Goal: Feedback & Contribution: Leave review/rating

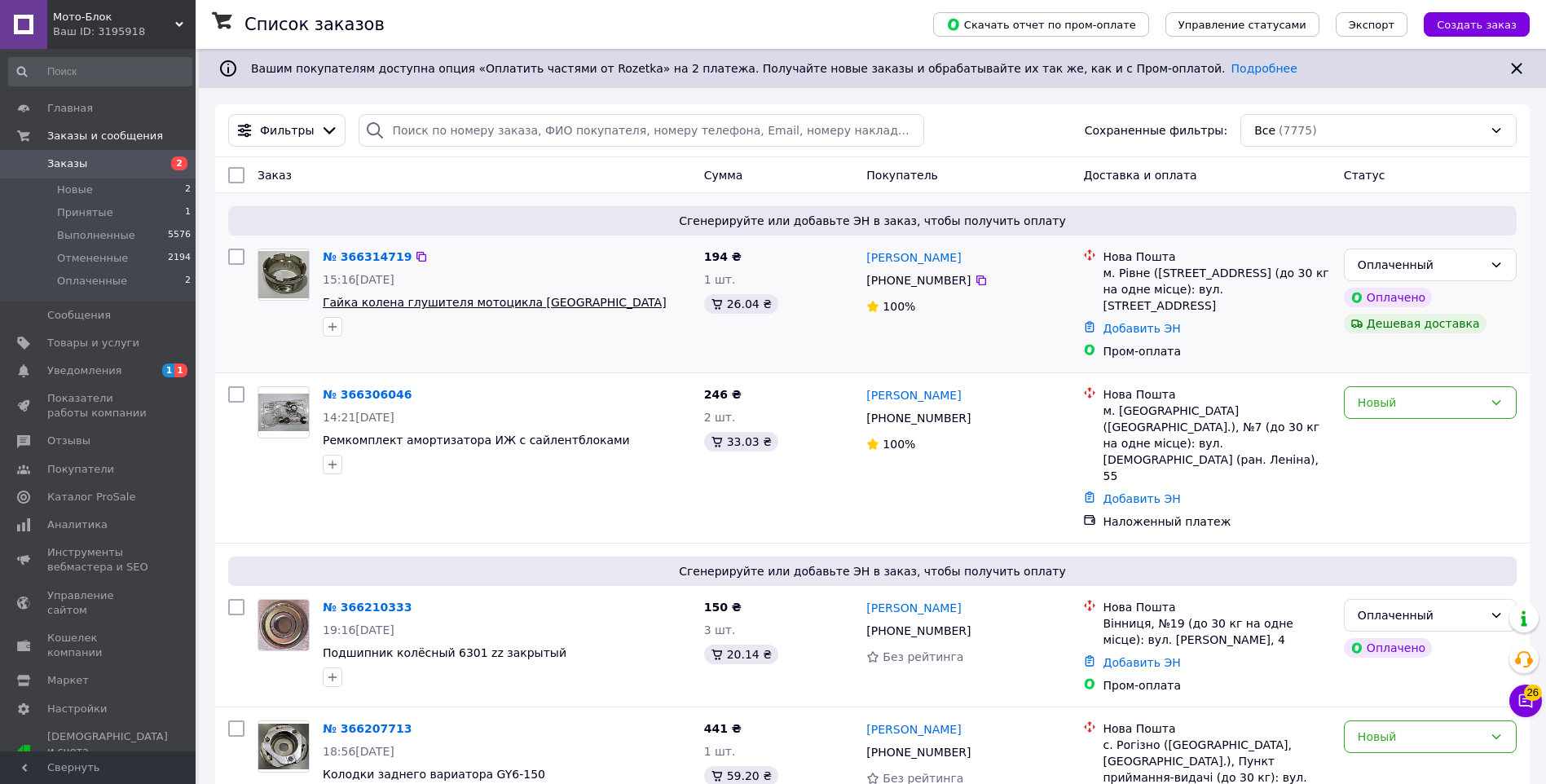
click at [140, 283] on li "Оплаченные 2" at bounding box center [100, 285] width 200 height 31
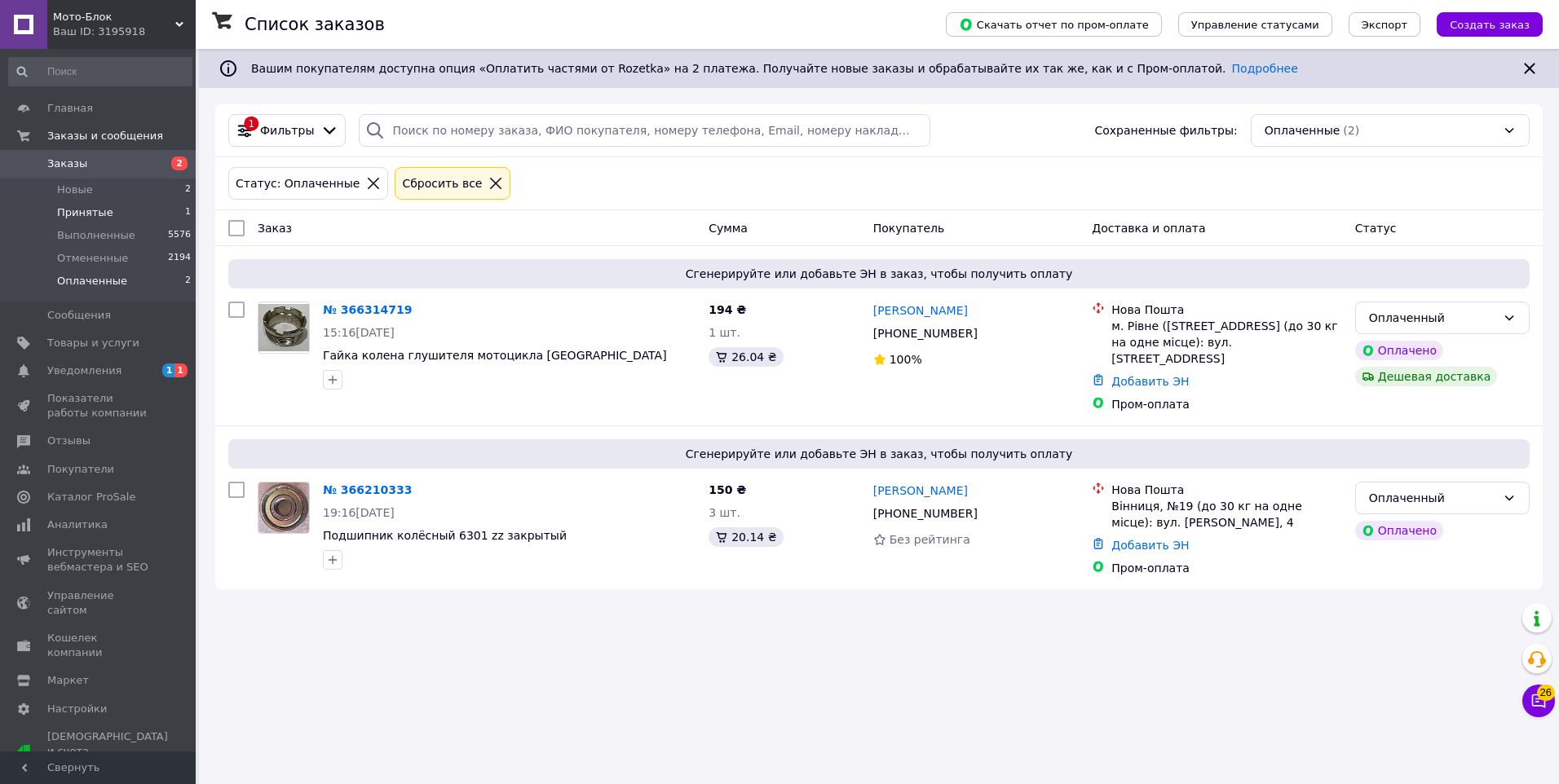
click at [130, 212] on li "Принятые 1" at bounding box center [100, 213] width 201 height 23
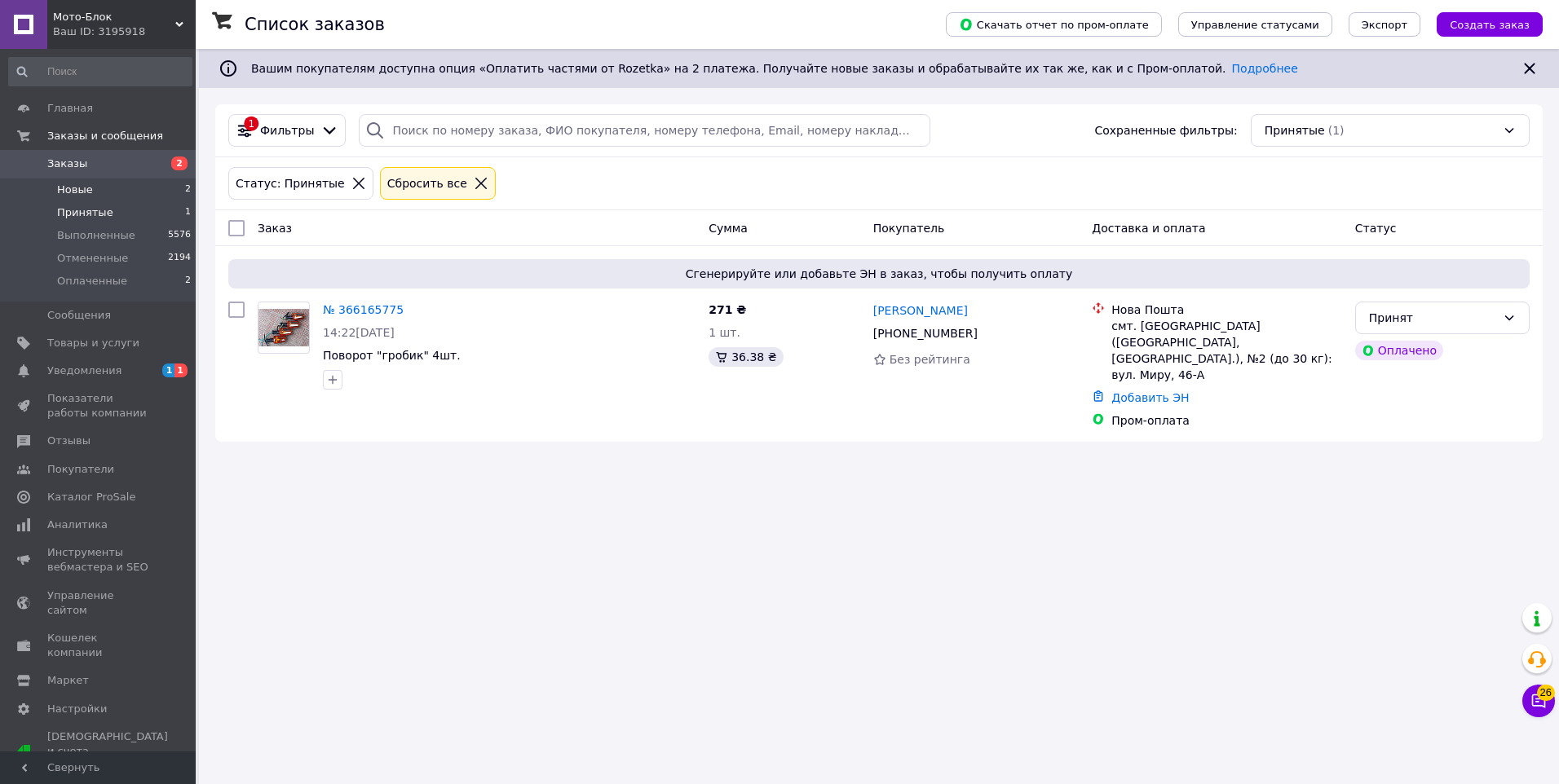
click at [158, 186] on li "Новые 2" at bounding box center [100, 190] width 201 height 23
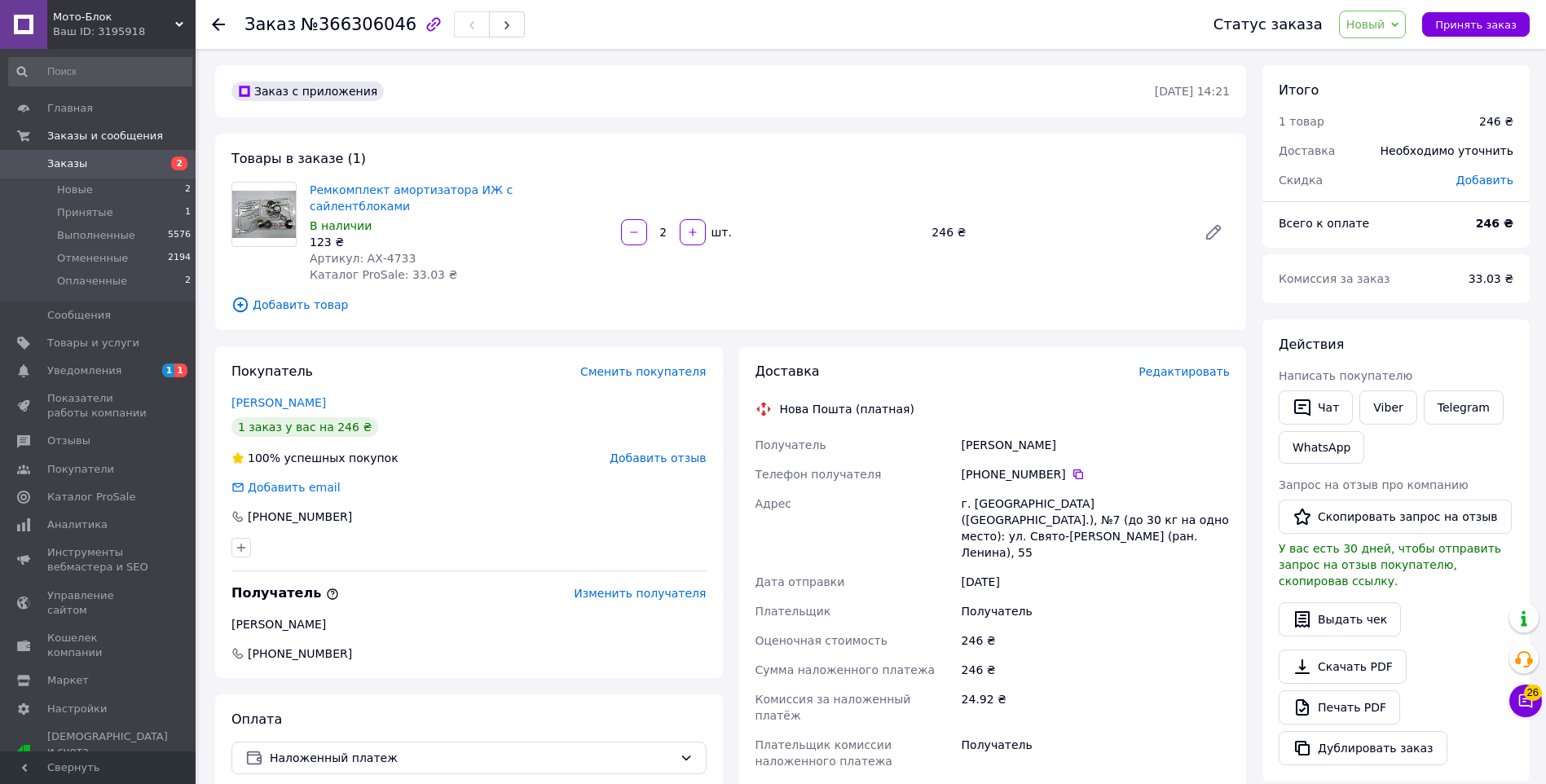
click at [780, 81] on div "Заказ с приложения" at bounding box center [691, 91] width 927 height 26
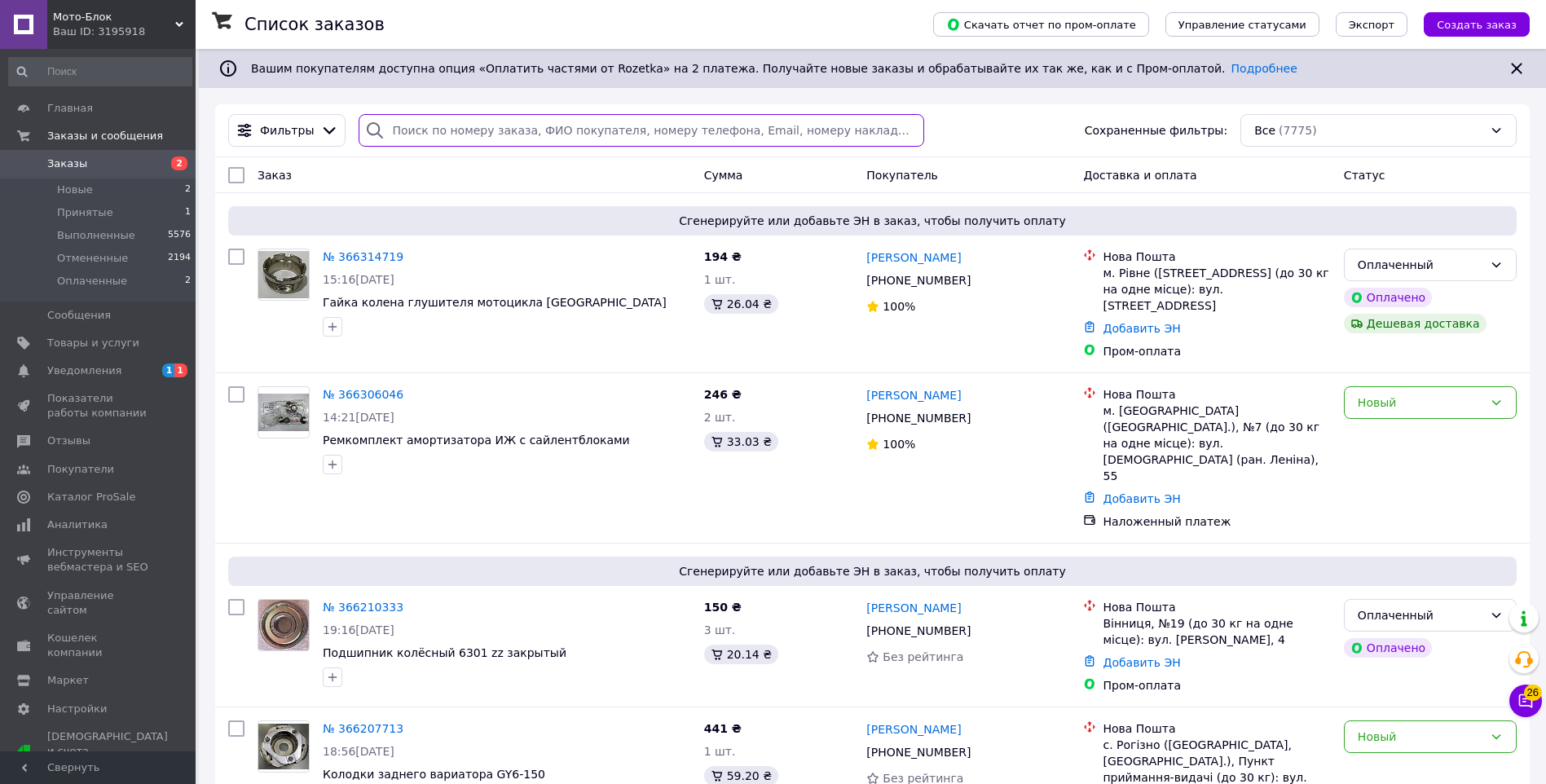
click at [595, 133] on input "search" at bounding box center [641, 130] width 566 height 33
click at [487, 130] on input "search" at bounding box center [641, 130] width 566 height 33
type input "4"
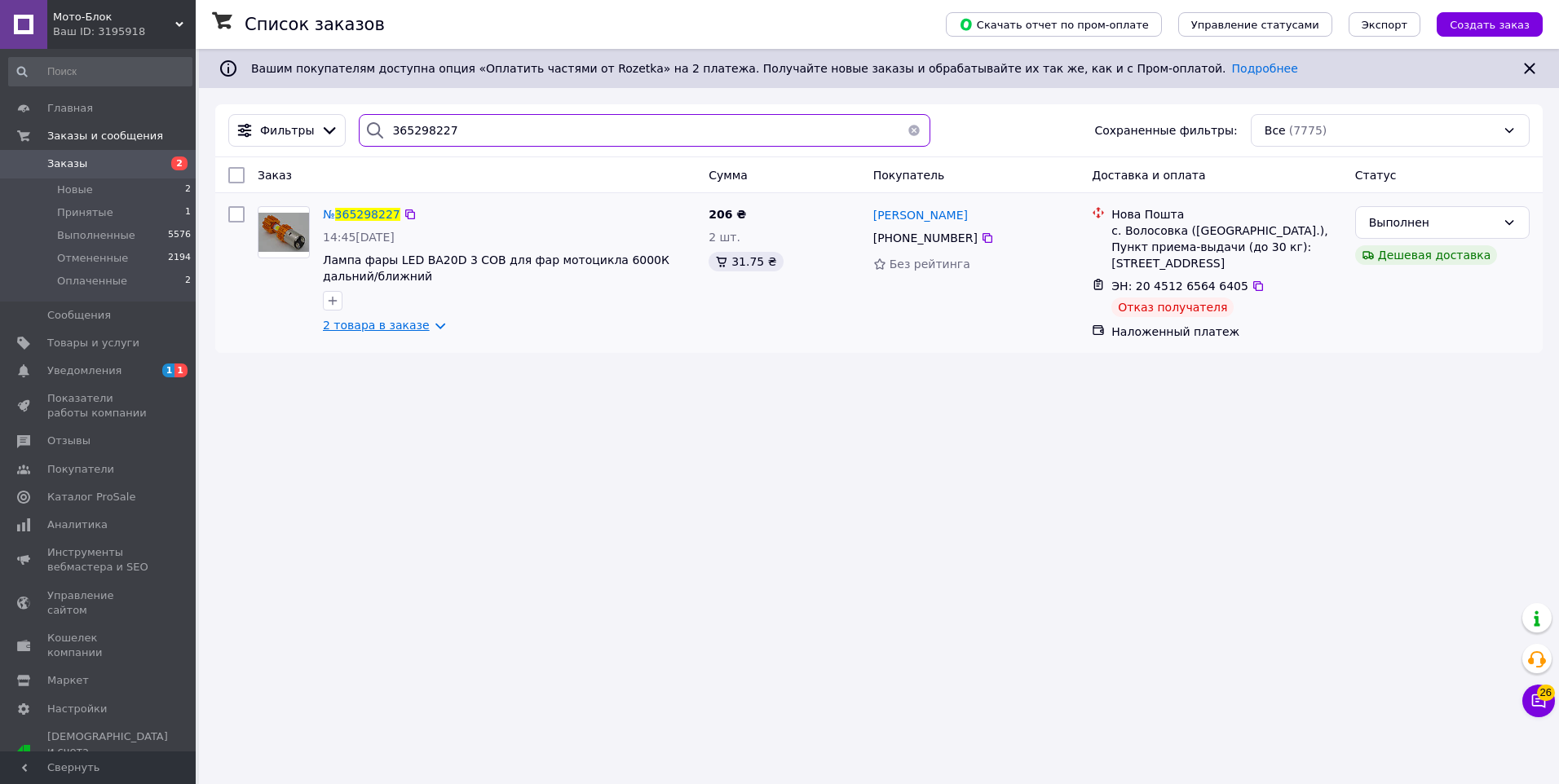
type input "365298227"
click at [398, 319] on link "2 товара в заказе" at bounding box center [376, 325] width 107 height 13
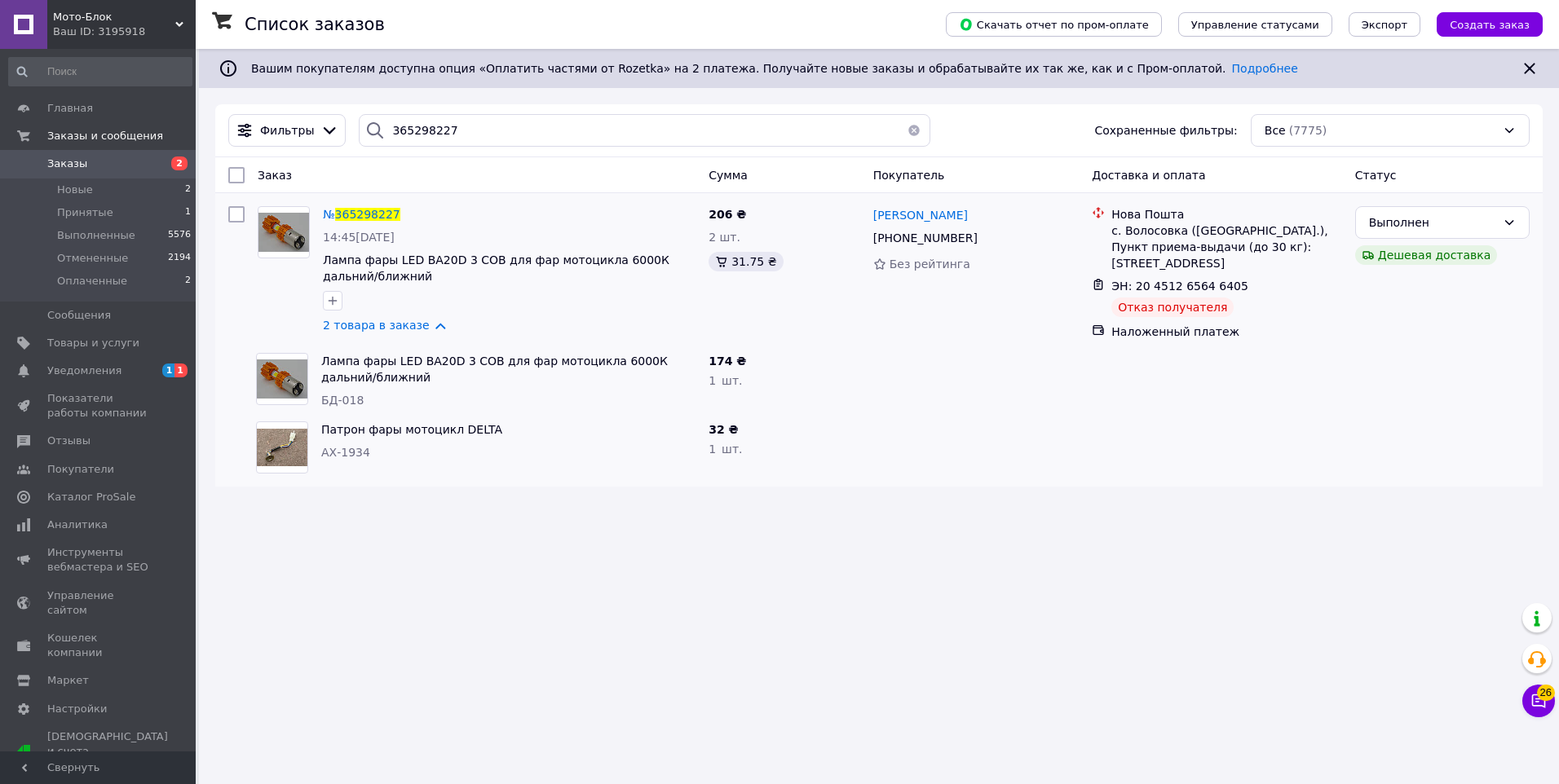
click at [944, 216] on span "[PERSON_NAME]" at bounding box center [921, 215] width 94 height 13
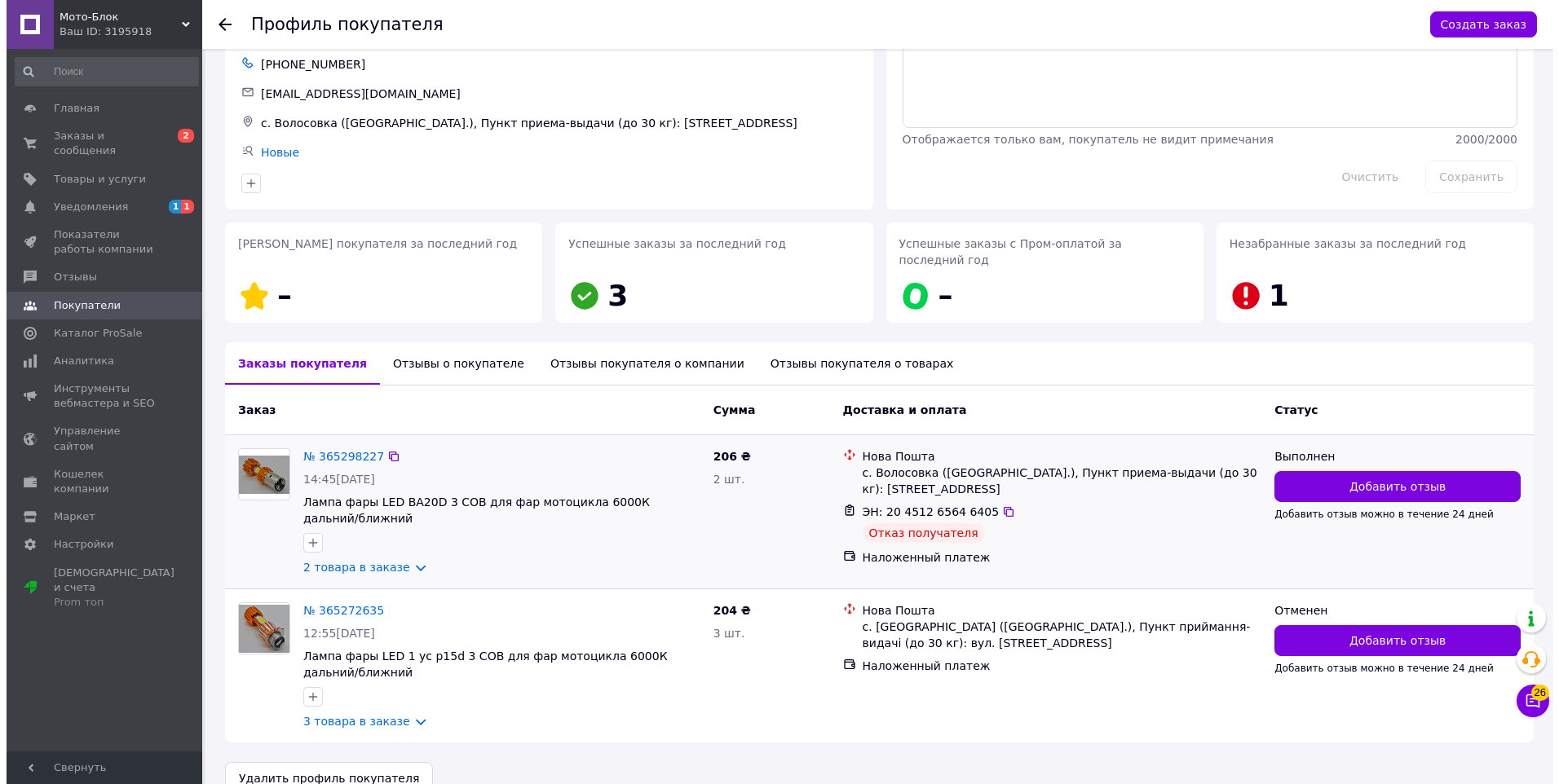
scroll to position [108, 0]
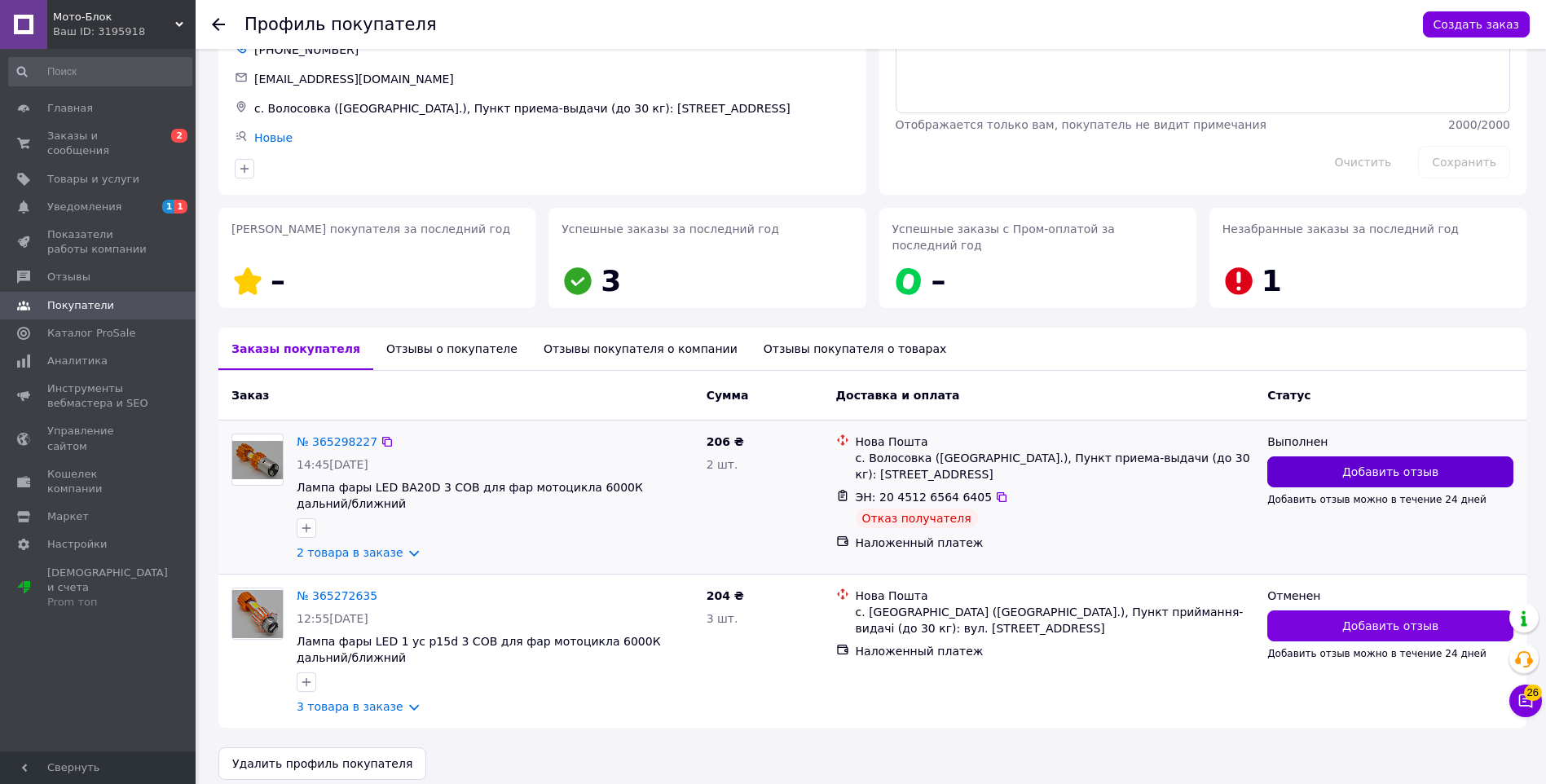
click at [1338, 456] on button "Добавить отзыв" at bounding box center [1390, 471] width 246 height 31
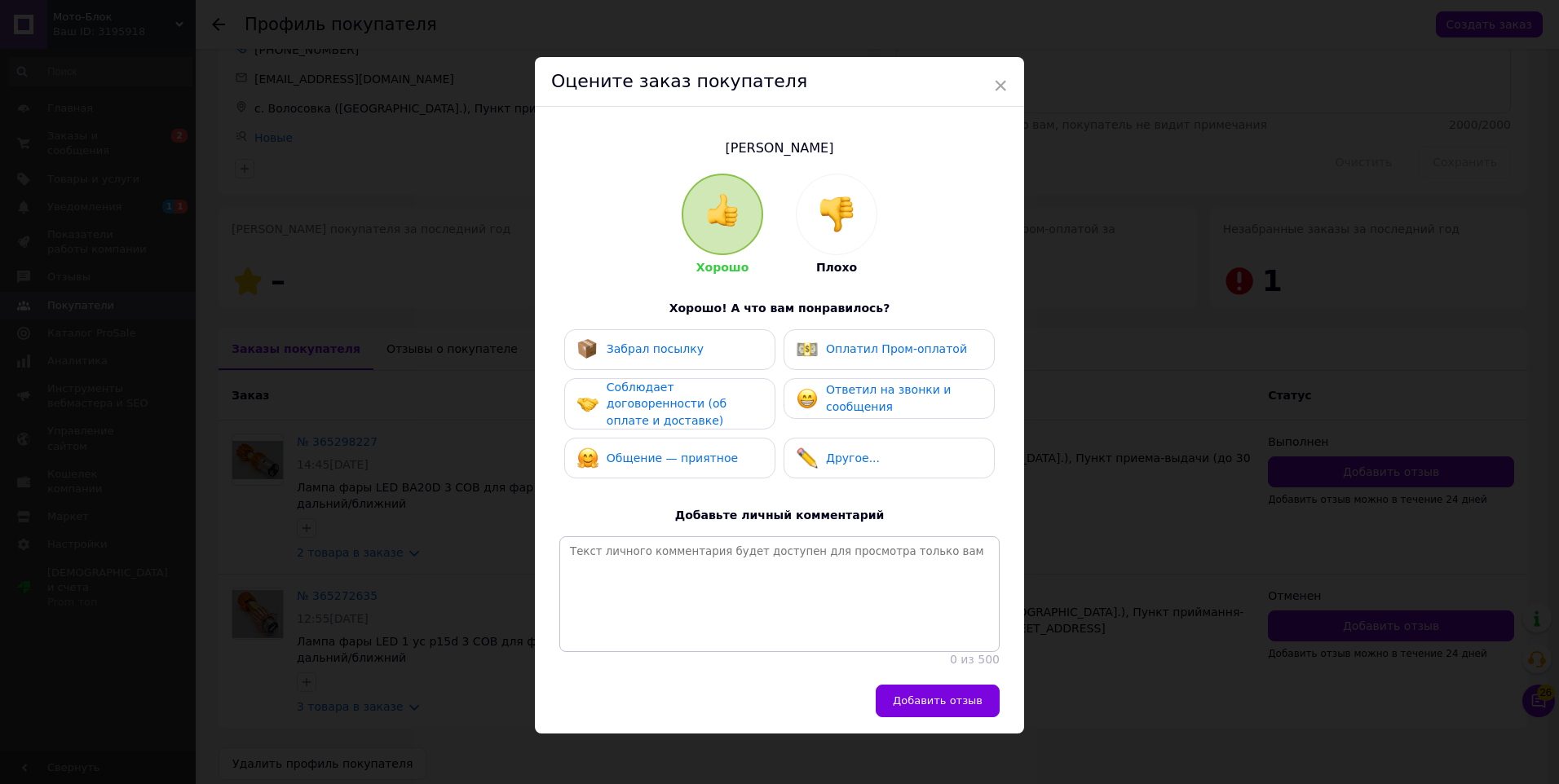
click at [833, 206] on img at bounding box center [836, 214] width 36 height 36
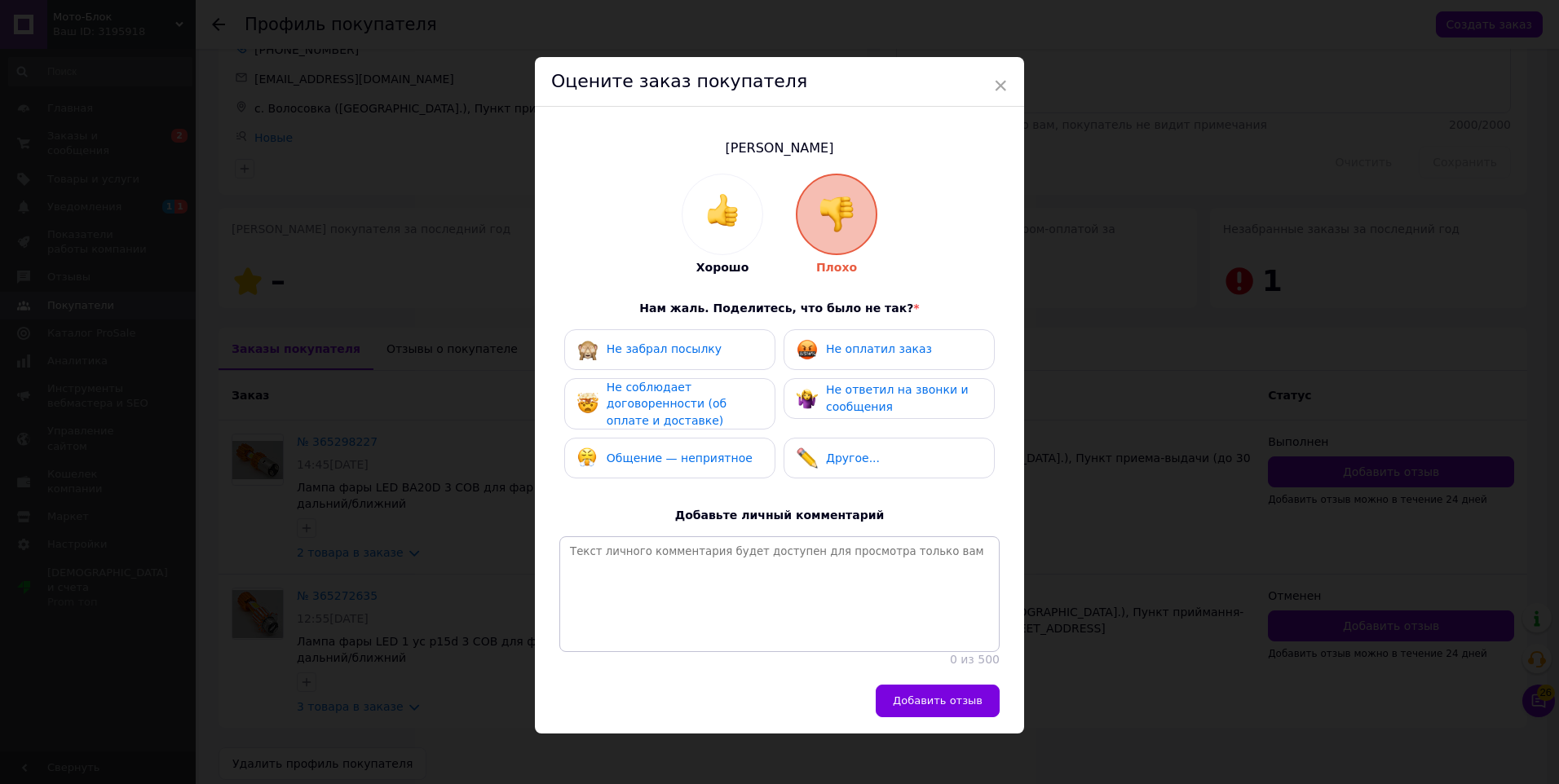
click at [751, 363] on div "Не забрал посылку" at bounding box center [669, 350] width 211 height 41
click at [743, 392] on div "Не соблюдает договоренности (об оплате и доставке)" at bounding box center [685, 404] width 155 height 51
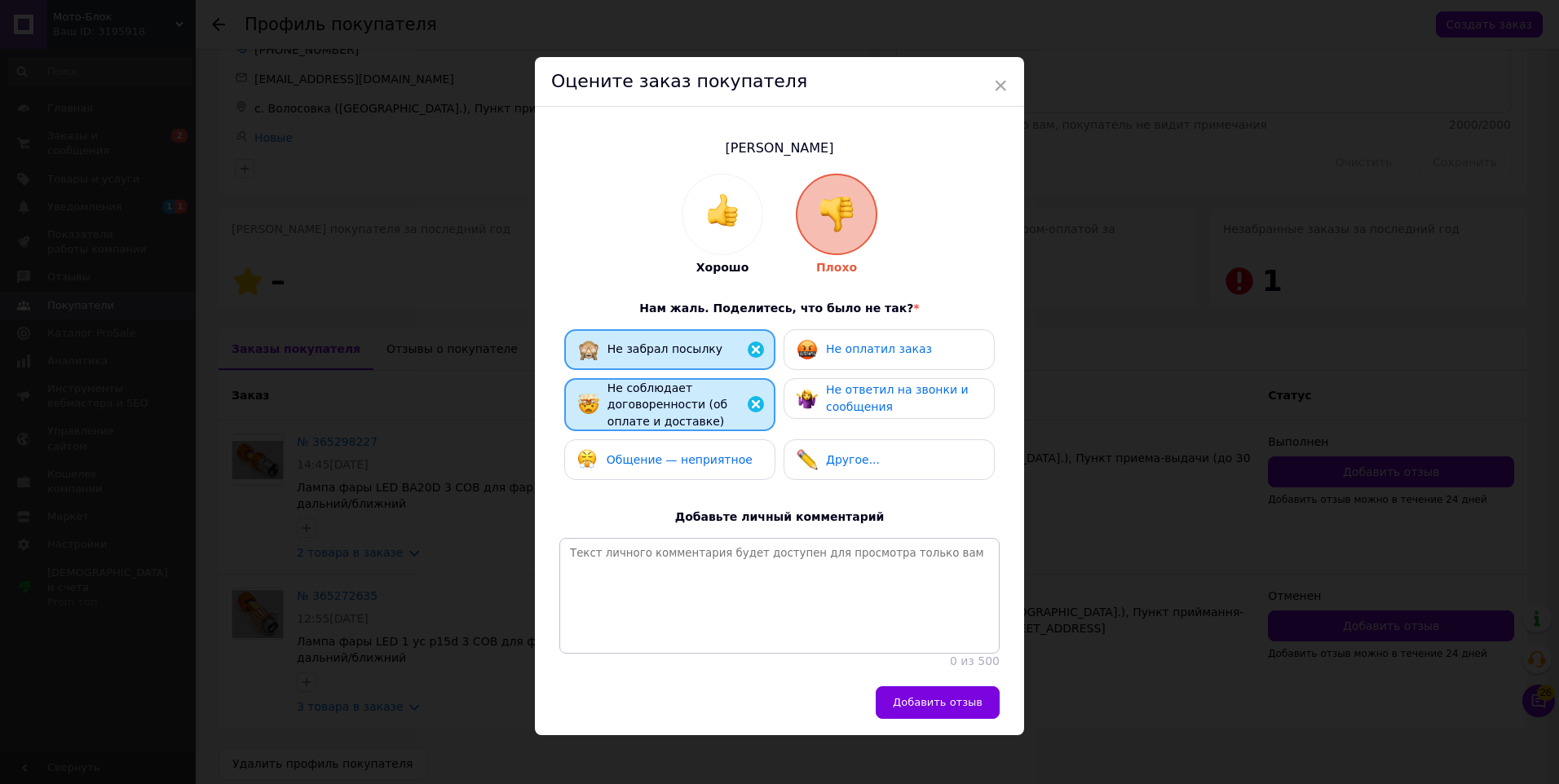
click at [719, 476] on div "Общение — неприятное" at bounding box center [669, 460] width 211 height 41
click at [866, 343] on span "Не оплатил заказ" at bounding box center [879, 348] width 106 height 13
click at [862, 384] on div "Не ответил на звонки и сообщения" at bounding box center [889, 398] width 211 height 41
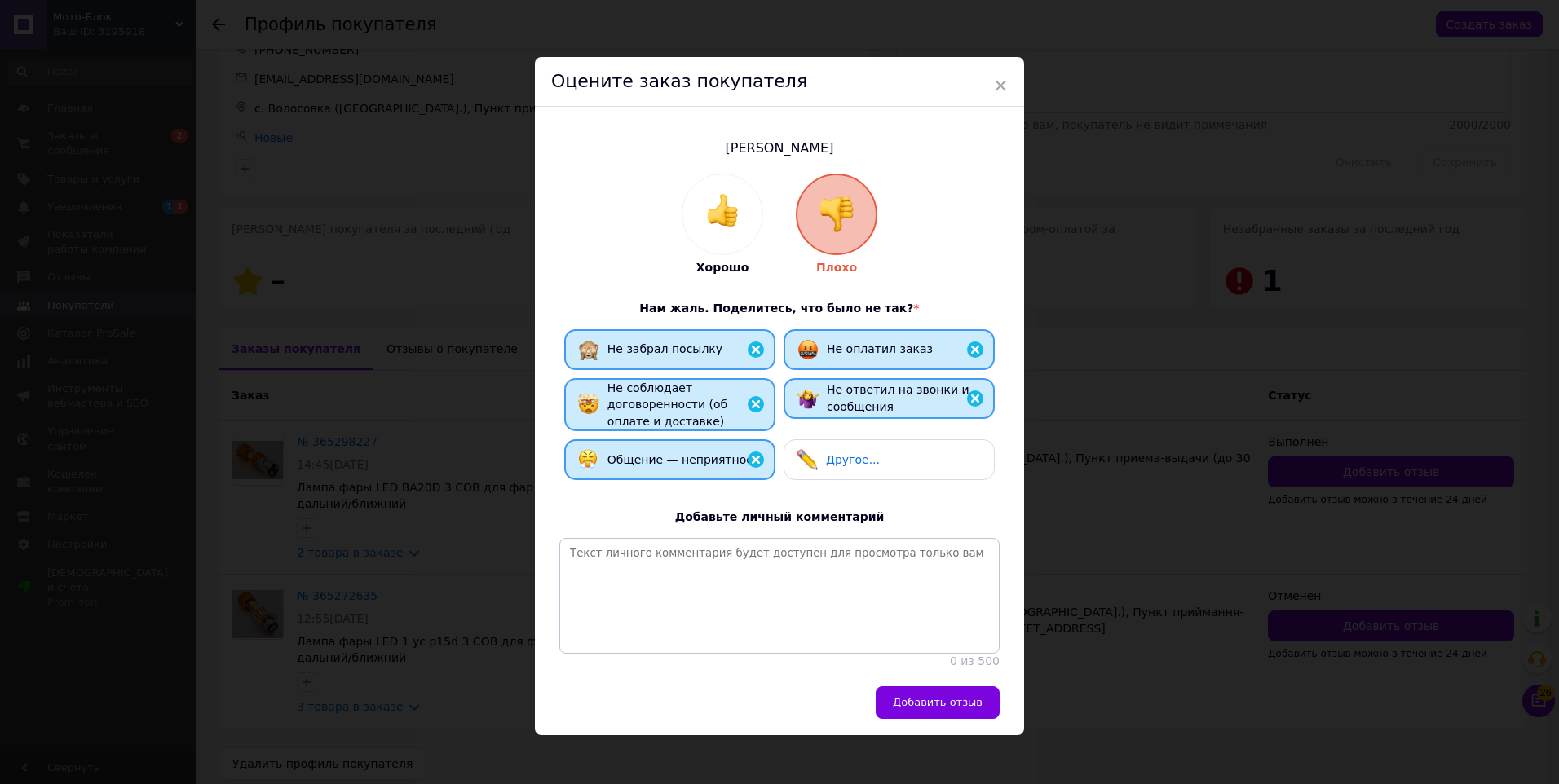
click at [943, 708] on span "Добавить отзыв" at bounding box center [938, 702] width 90 height 12
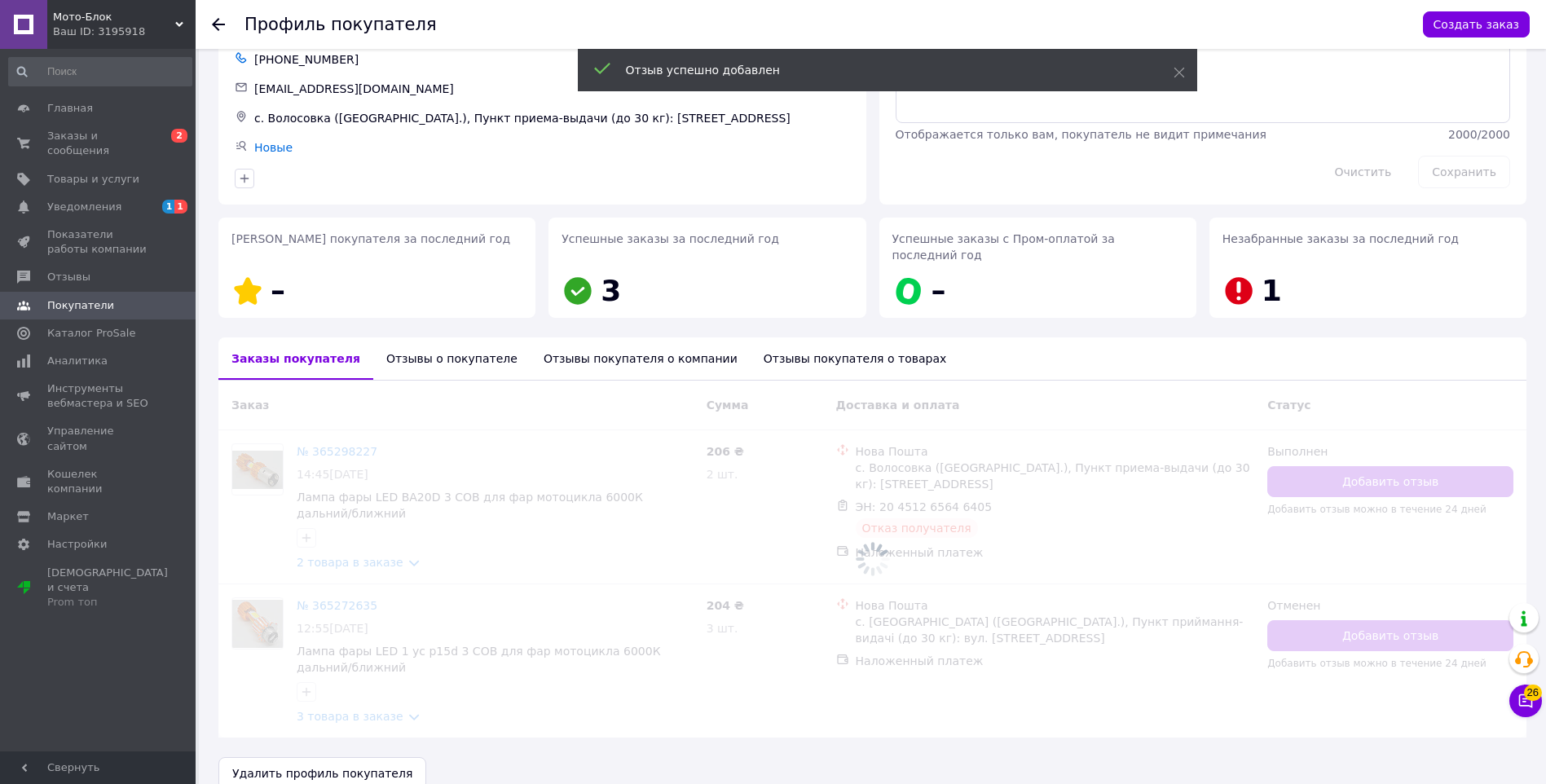
click at [1338, 600] on span at bounding box center [872, 559] width 1308 height 357
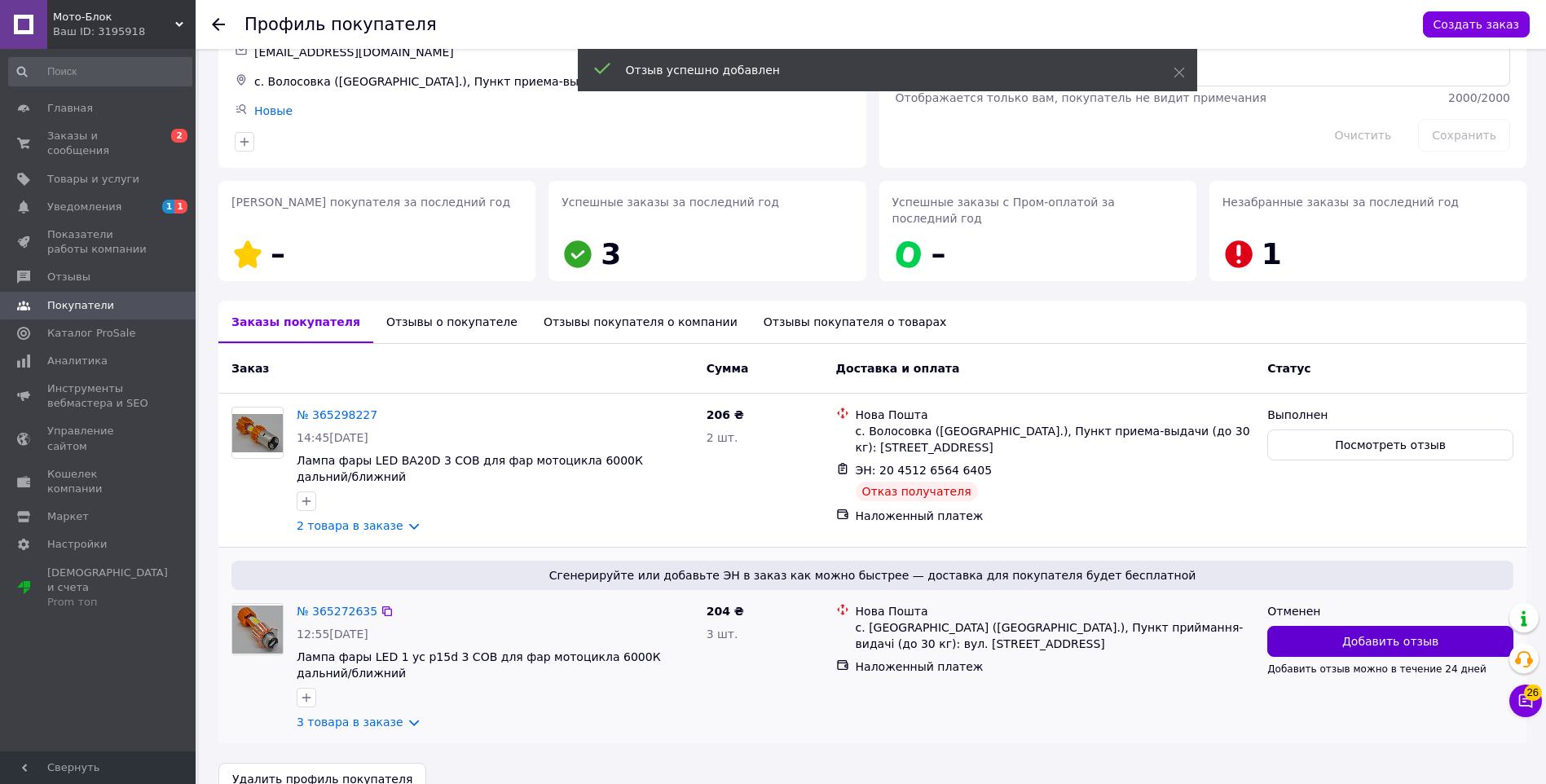
scroll to position [150, 0]
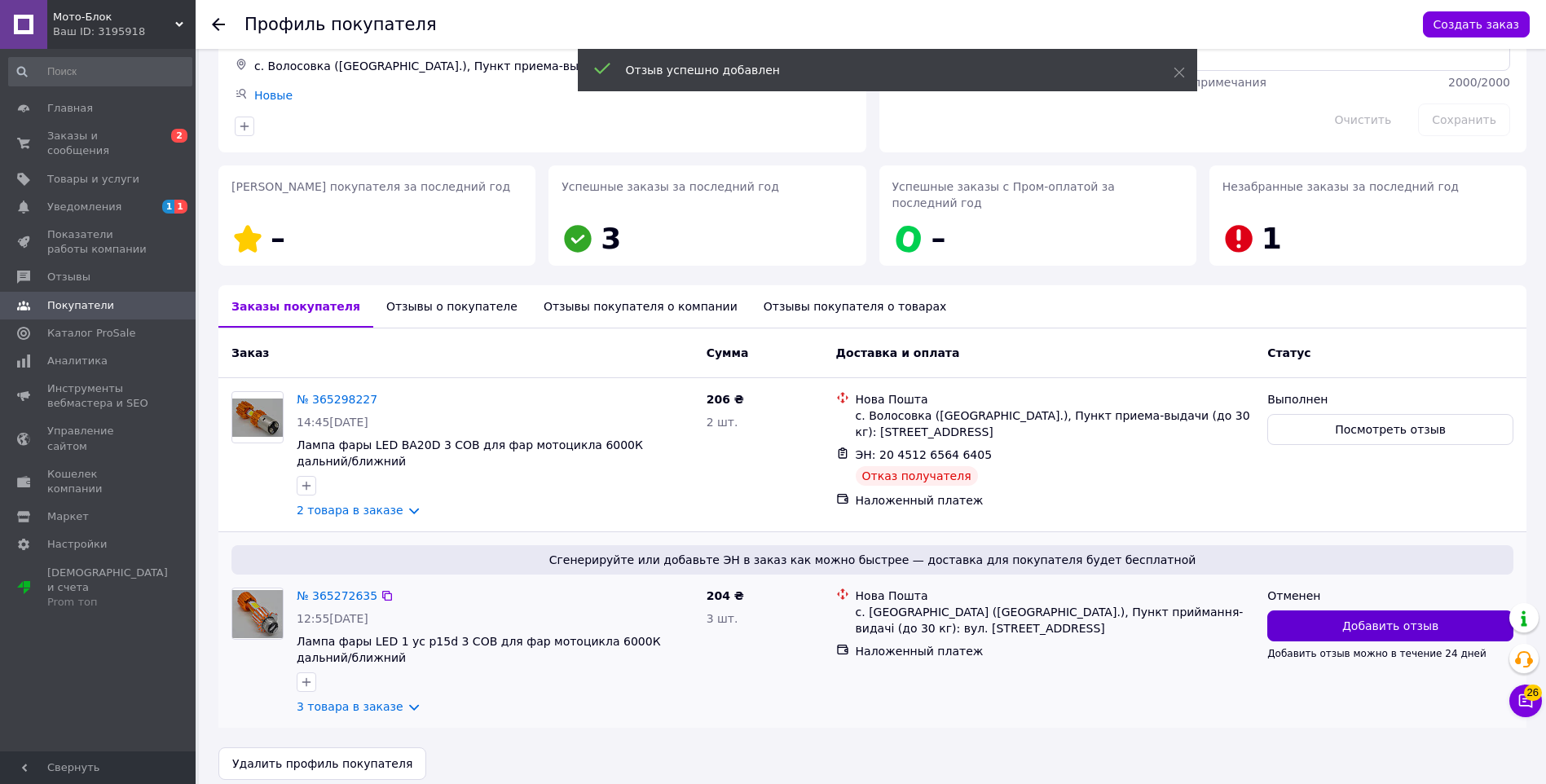
click at [1327, 610] on button "Добавить отзыв" at bounding box center [1390, 625] width 246 height 31
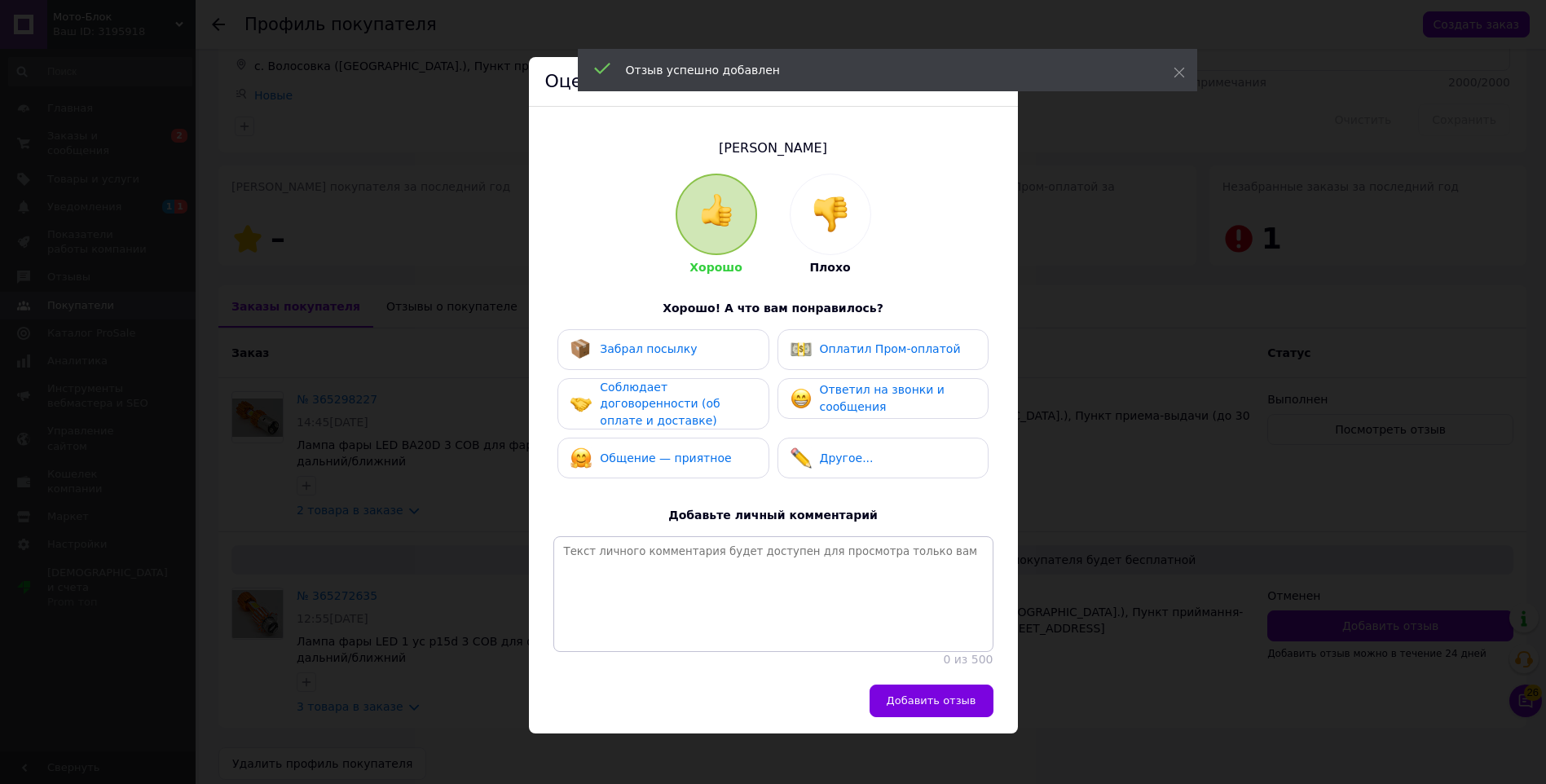
click at [804, 214] on div at bounding box center [830, 215] width 80 height 80
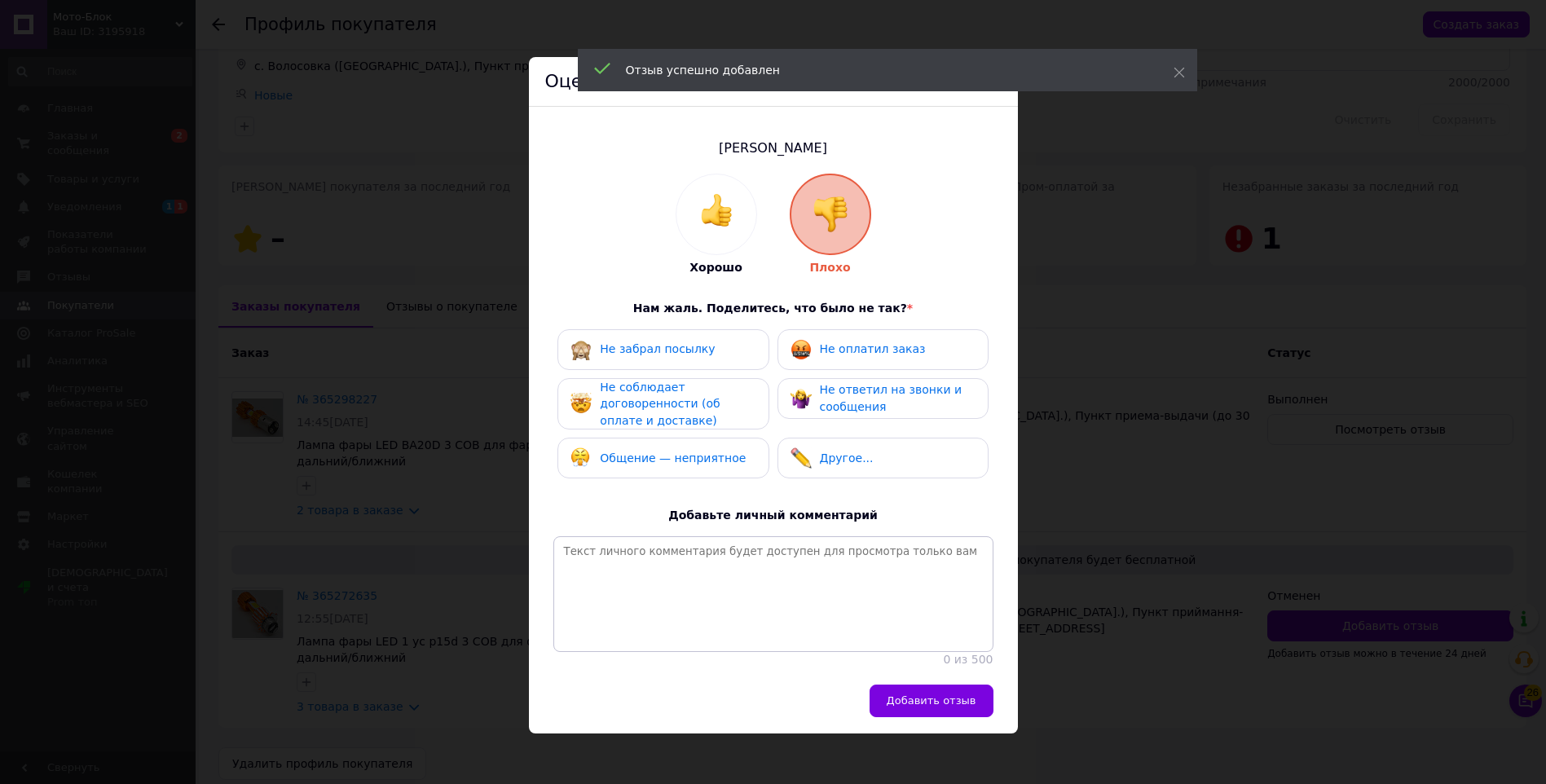
click at [732, 356] on div "Не забрал посылку" at bounding box center [663, 350] width 185 height 21
click at [713, 396] on div "Не соблюдает договоренности (об оплате и доставке)" at bounding box center [677, 404] width 155 height 51
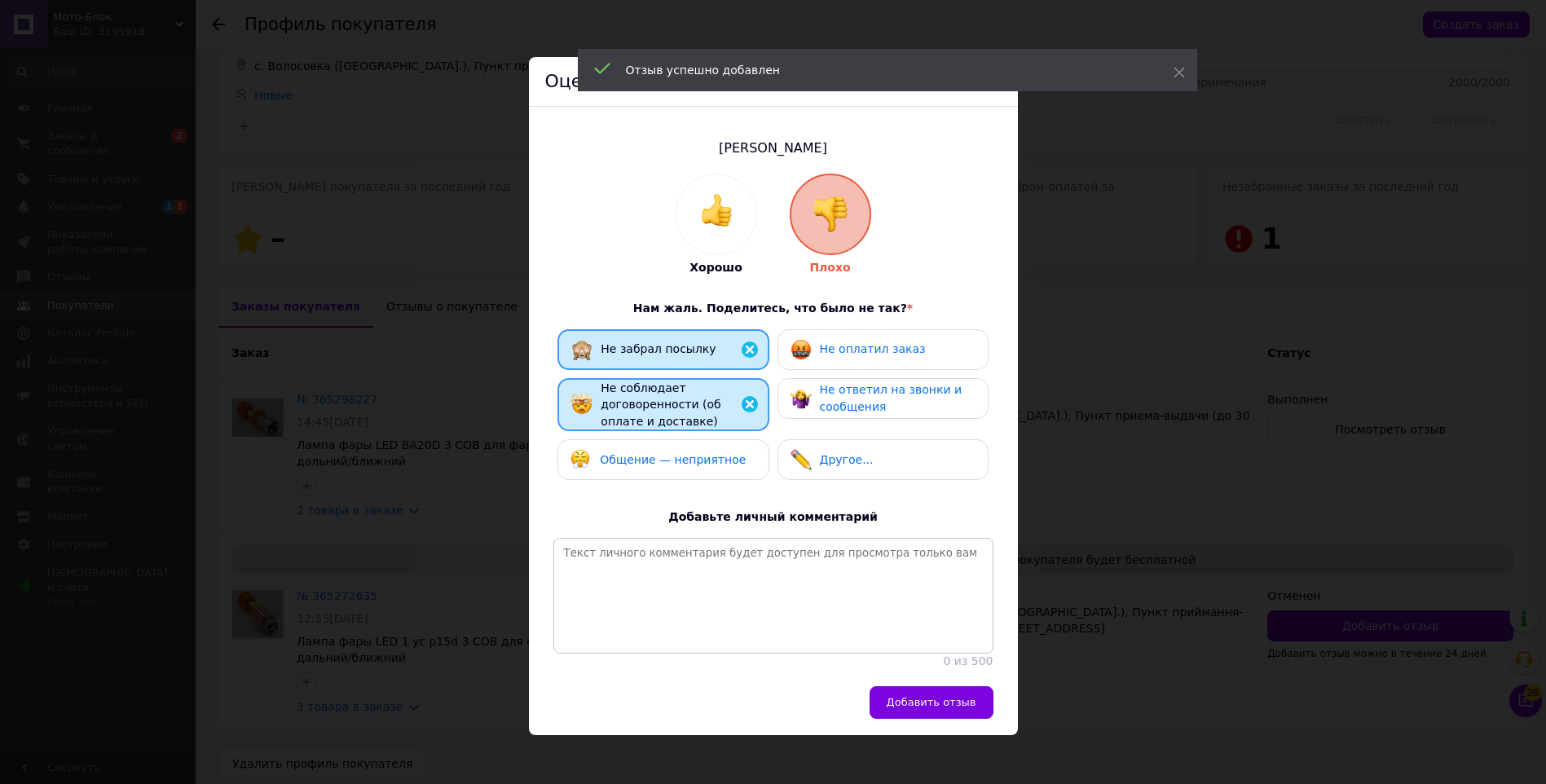
click at [707, 452] on div "Общение — неприятное" at bounding box center [663, 460] width 211 height 41
click at [827, 363] on div "Не оплатил заказ" at bounding box center [883, 350] width 211 height 41
click at [835, 409] on span "Не ответил на звонки и сообщения" at bounding box center [891, 398] width 143 height 30
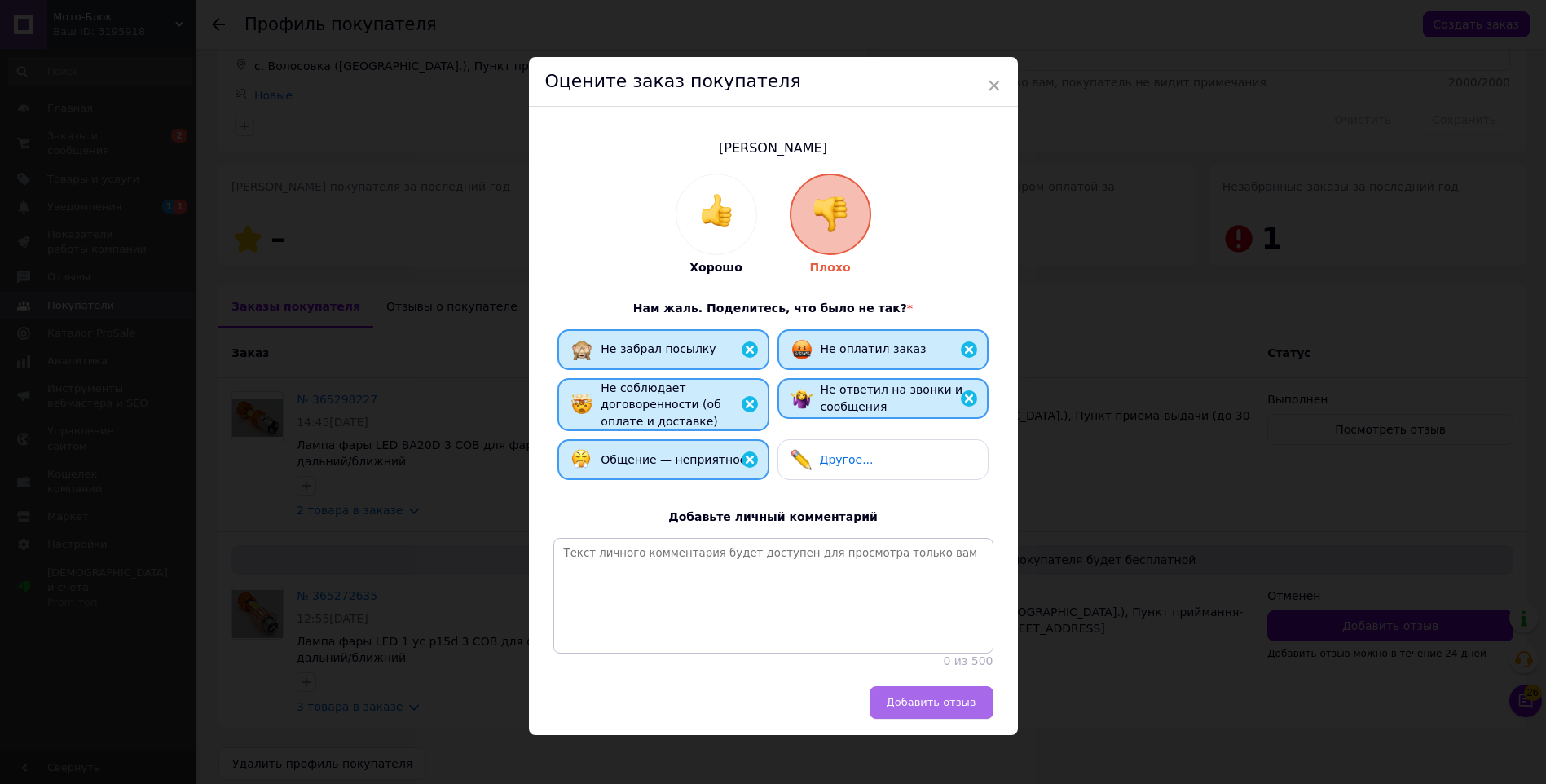
click at [941, 703] on button "Добавить отзыв" at bounding box center [931, 702] width 124 height 33
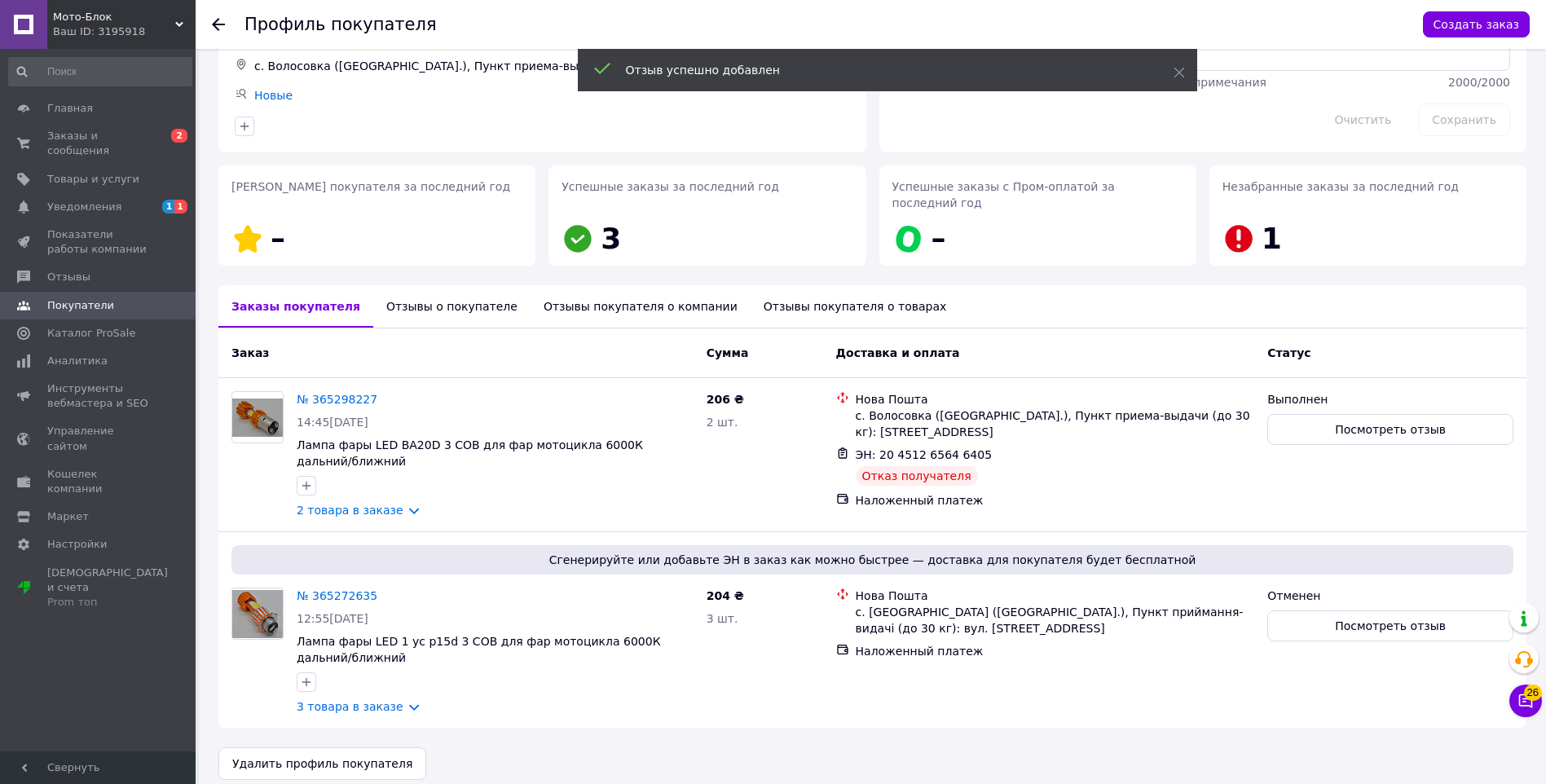
click at [461, 296] on div "Отзывы о покупателе" at bounding box center [452, 306] width 158 height 43
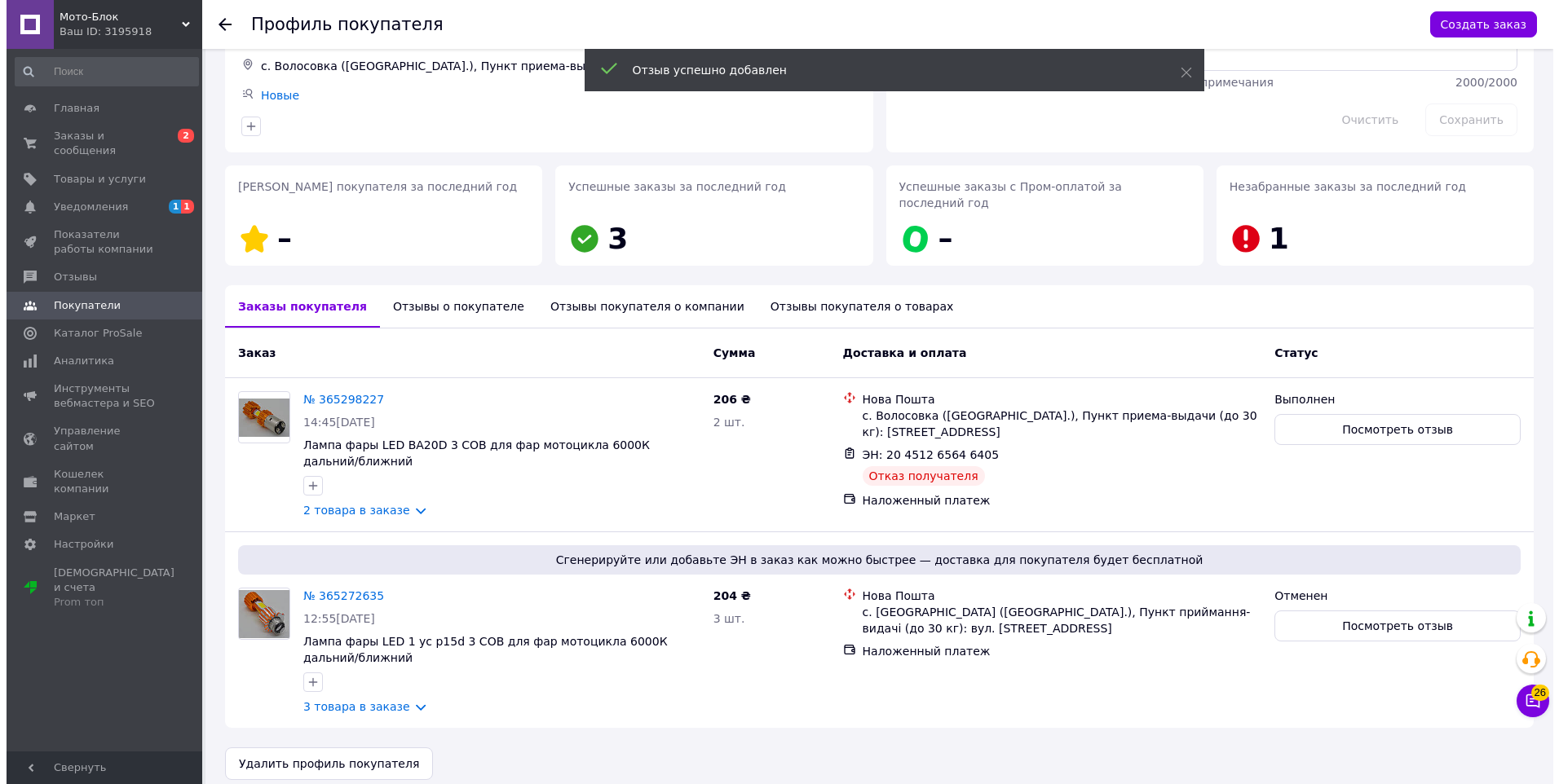
scroll to position [0, 0]
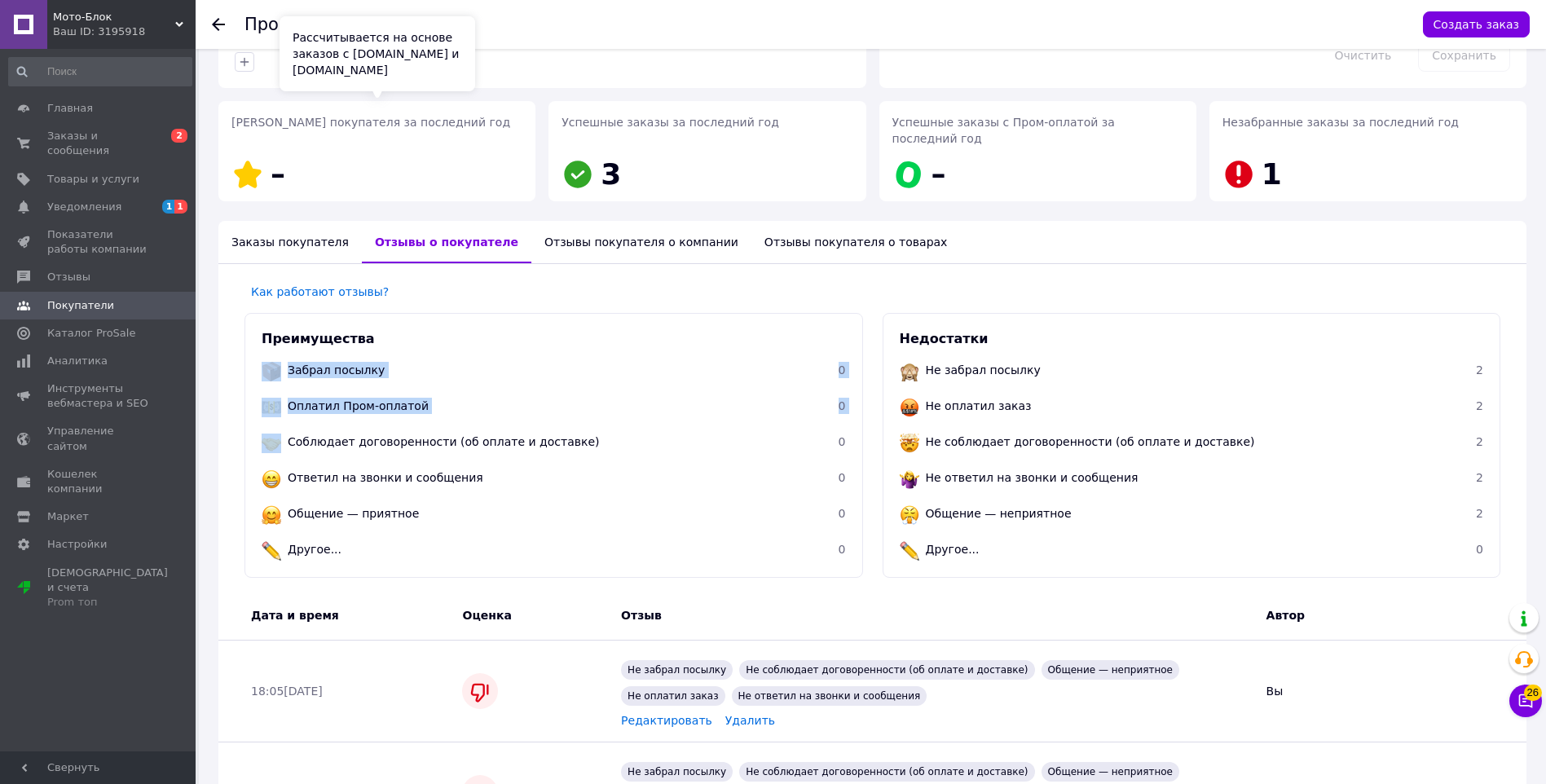
click at [282, 434] on div "Преимущества Забрал посылку 0 Оплатил Пром-оплатой 0 Соблюдает договоренности (…" at bounding box center [553, 445] width 618 height 265
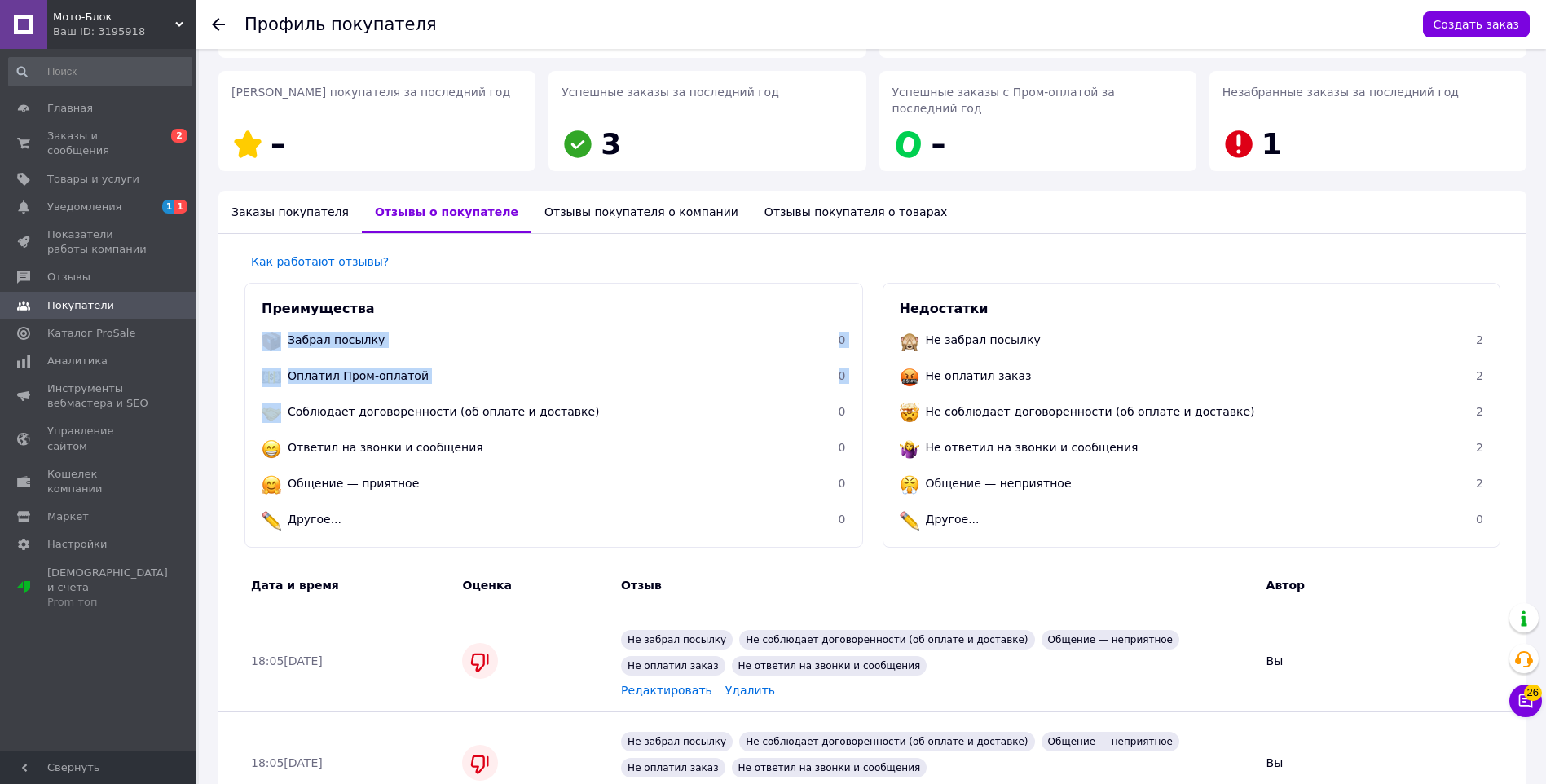
scroll to position [339, 0]
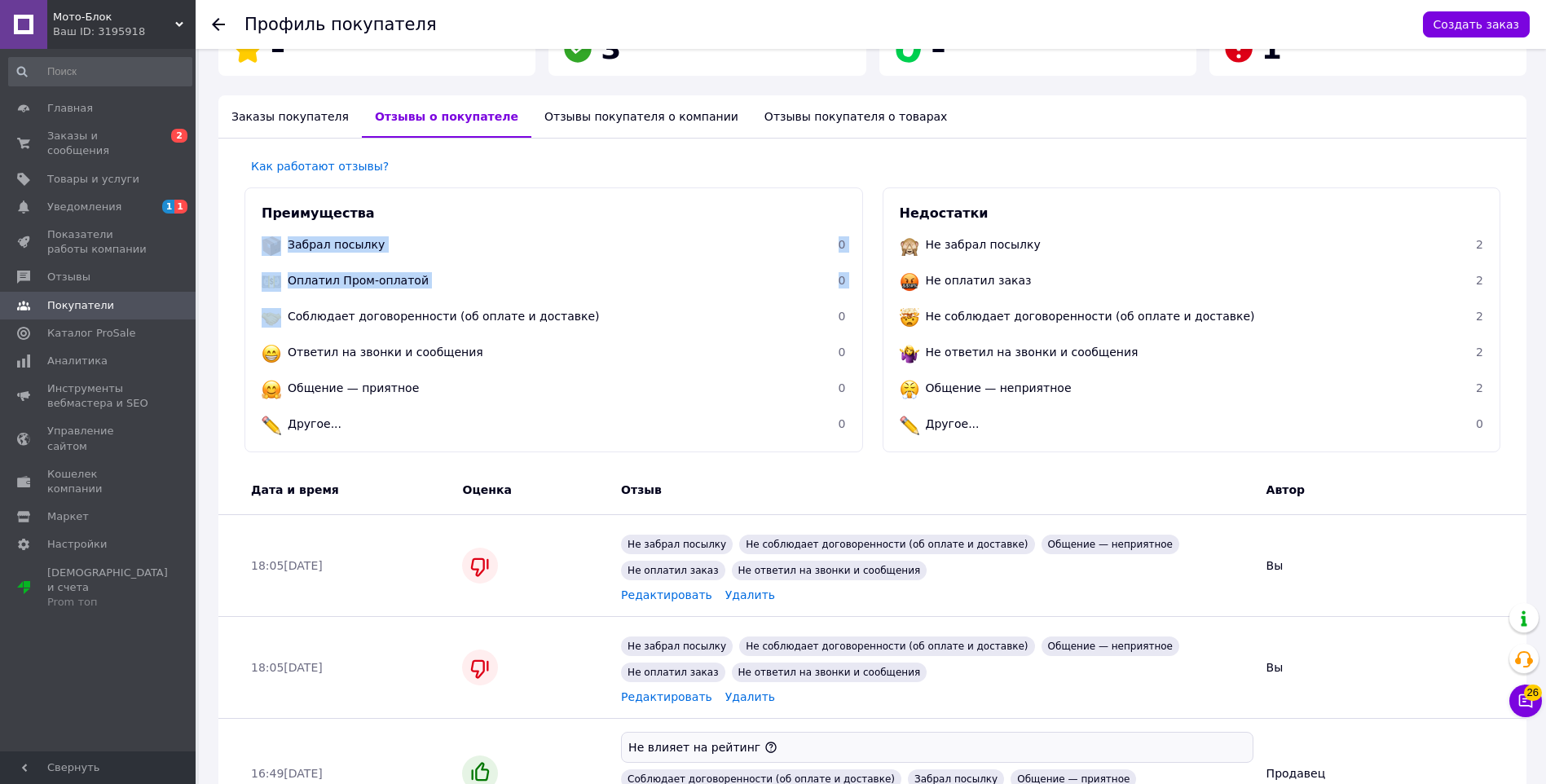
drag, startPoint x: 282, startPoint y: 434, endPoint x: 197, endPoint y: 299, distance: 159.5
click at [197, 299] on div "Профиль покупателя Создать заказ [PERSON_NAME] рейтинга Редактировать 1 заказ у…" at bounding box center [773, 280] width 1546 height 1239
